Goal: Information Seeking & Learning: Learn about a topic

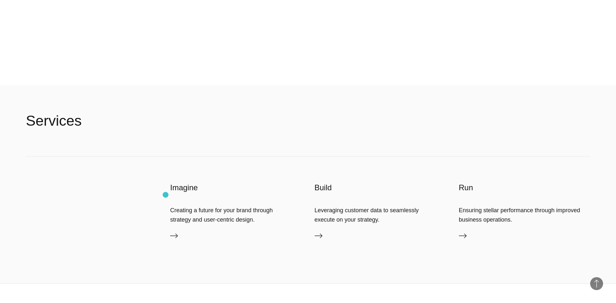
scroll to position [1800, 0]
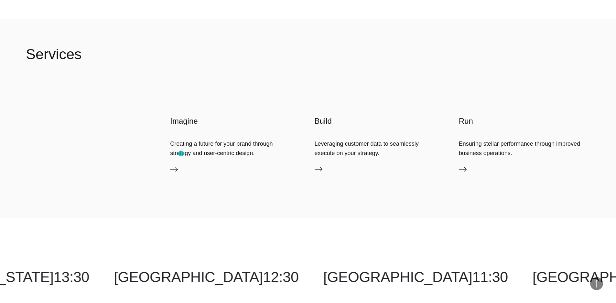
drag, startPoint x: 367, startPoint y: 148, endPoint x: 178, endPoint y: 152, distance: 188.7
click at [181, 153] on div "Imagine Creating a future for your brand through strategy and user-centric desi…" at bounding box center [308, 153] width 564 height 127
click at [194, 147] on div "Creating a future for your brand through strategy and user-centric design." at bounding box center [235, 148] width 131 height 18
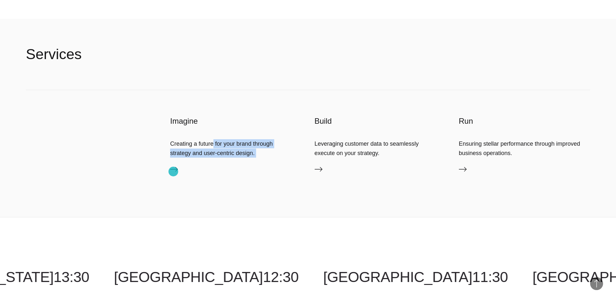
click at [173, 171] on icon at bounding box center [174, 169] width 8 height 8
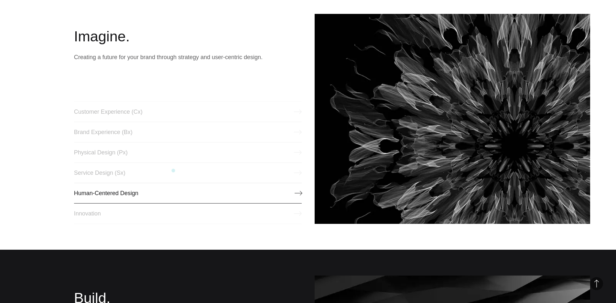
scroll to position [329, 0]
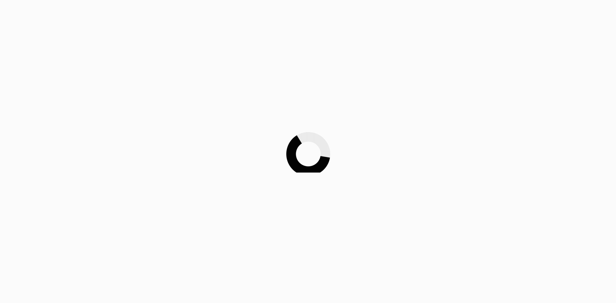
scroll to position [1800, 0]
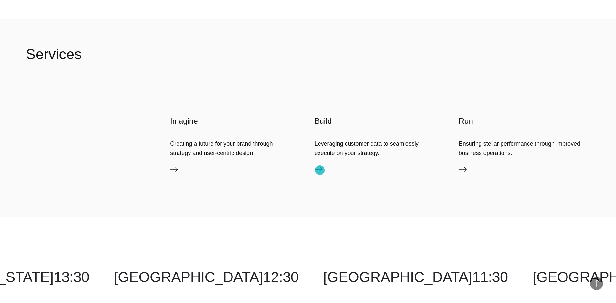
click at [320, 170] on icon at bounding box center [318, 169] width 8 height 8
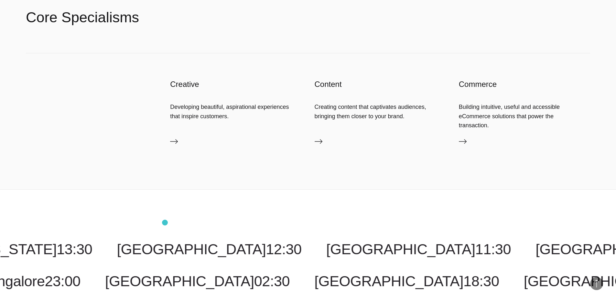
scroll to position [1115, 0]
